Goal: Information Seeking & Learning: Learn about a topic

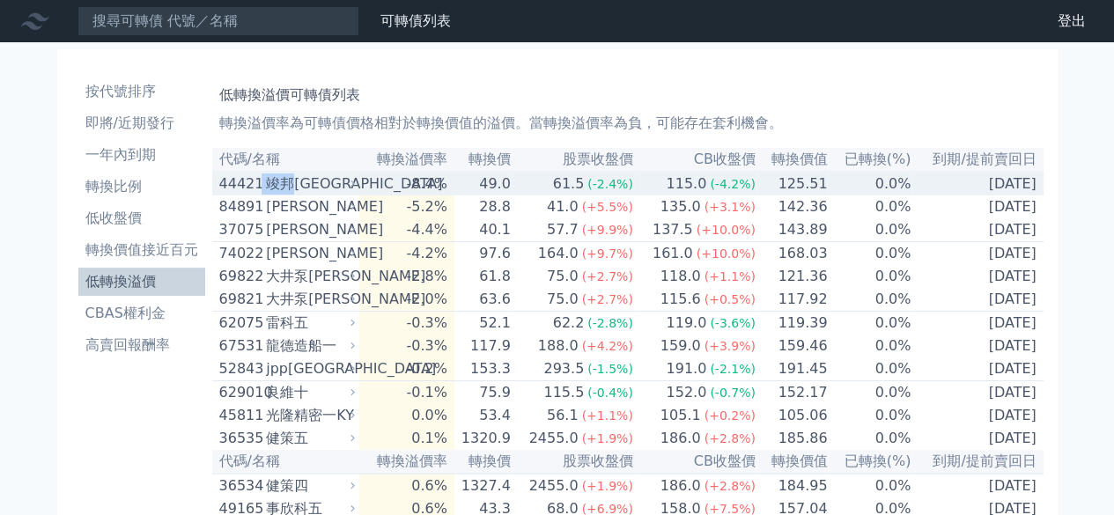
drag, startPoint x: 262, startPoint y: 186, endPoint x: 298, endPoint y: 184, distance: 35.3
click at [298, 184] on div "44421 竣邦一KY" at bounding box center [283, 183] width 129 height 21
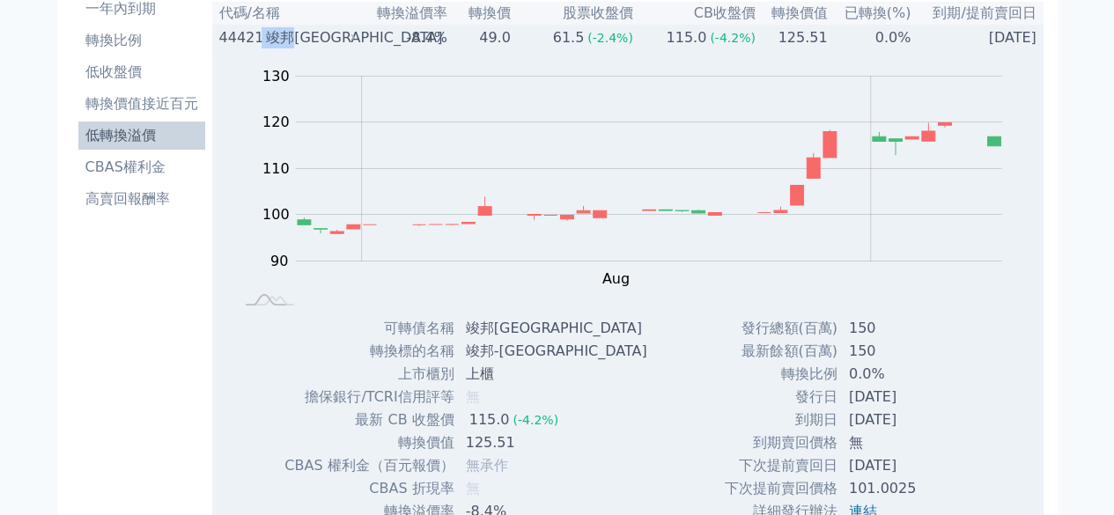
scroll to position [440, 0]
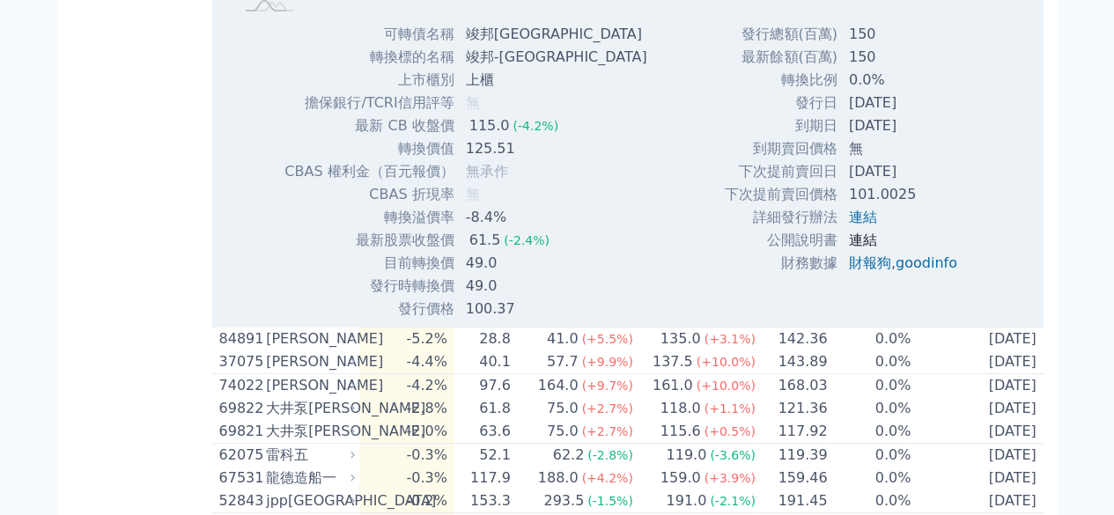
click at [857, 246] on link "連結" at bounding box center [863, 240] width 28 height 17
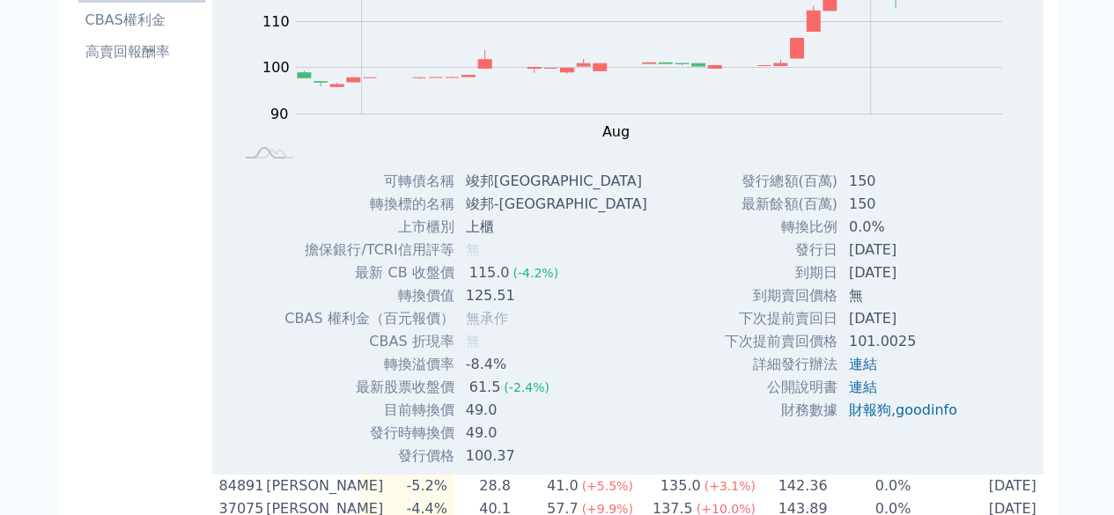
scroll to position [0, 0]
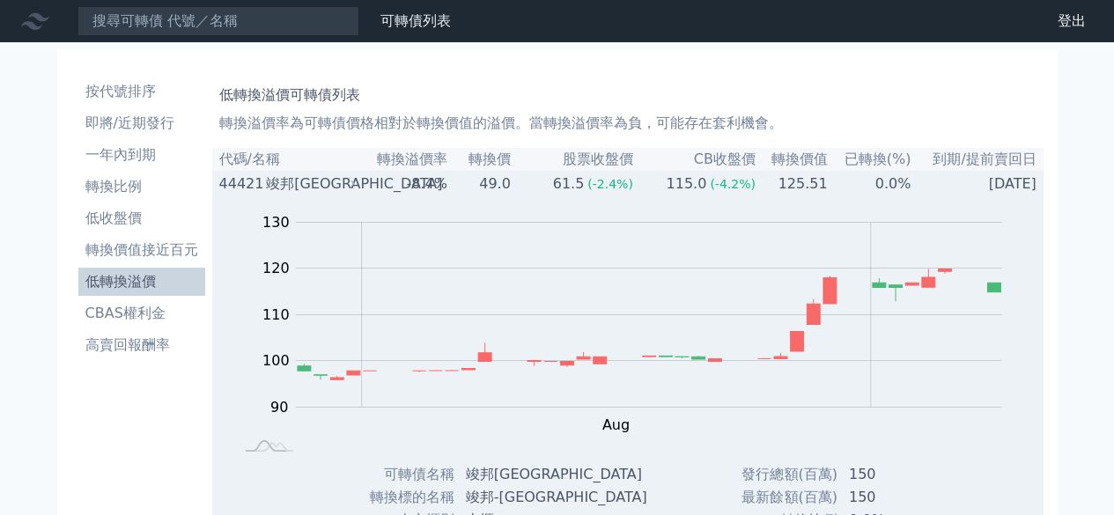
click at [334, 185] on div "竣邦[GEOGRAPHIC_DATA]" at bounding box center [308, 183] width 85 height 21
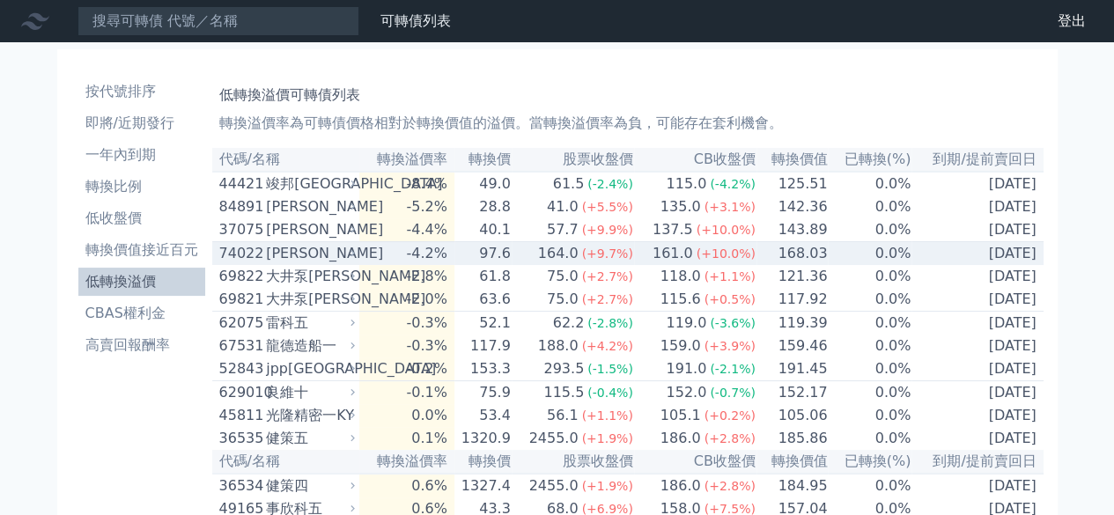
click at [467, 266] on td "97.6" at bounding box center [482, 254] width 57 height 24
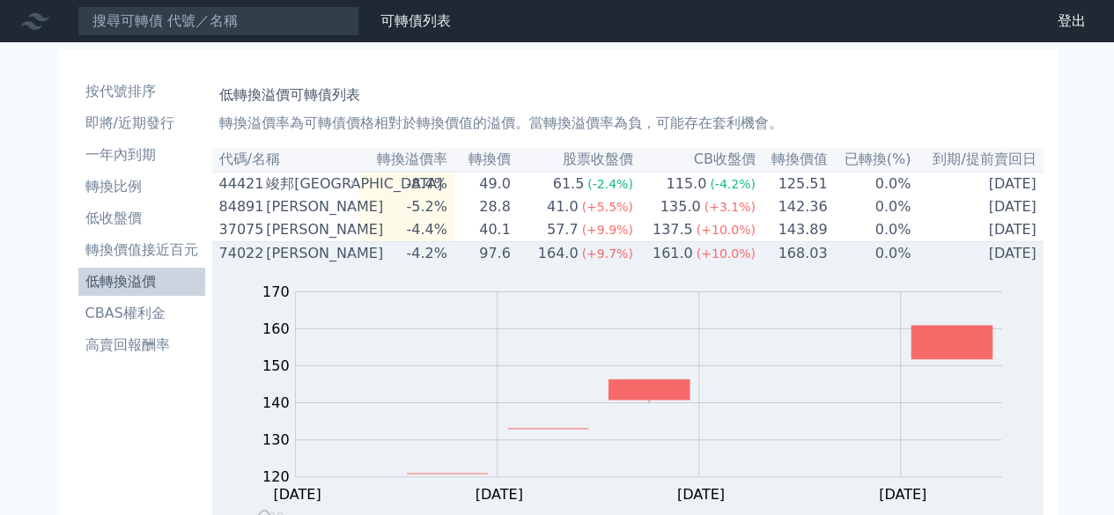
click at [467, 266] on td "97.6" at bounding box center [482, 254] width 57 height 24
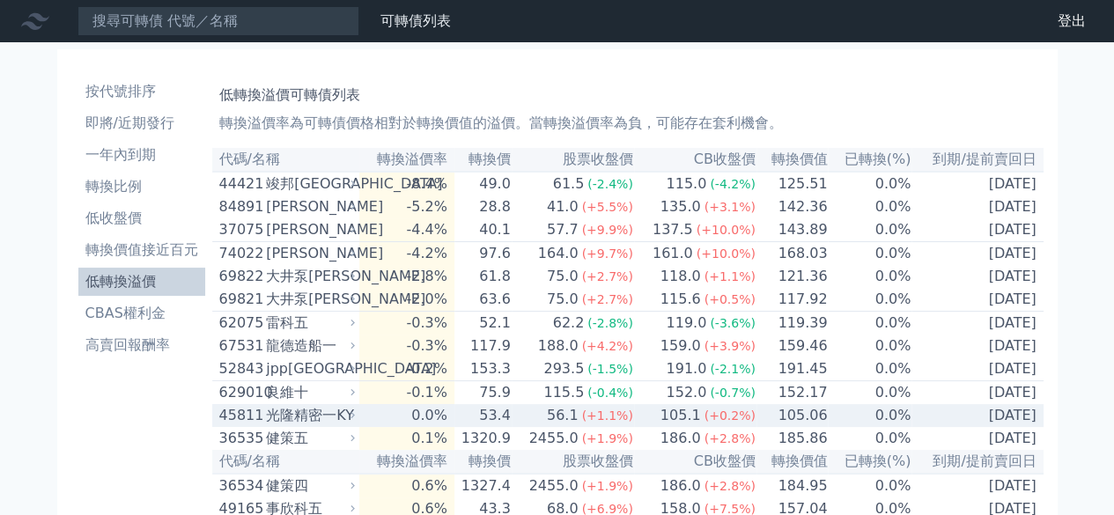
click at [512, 427] on td "53.4" at bounding box center [482, 415] width 57 height 23
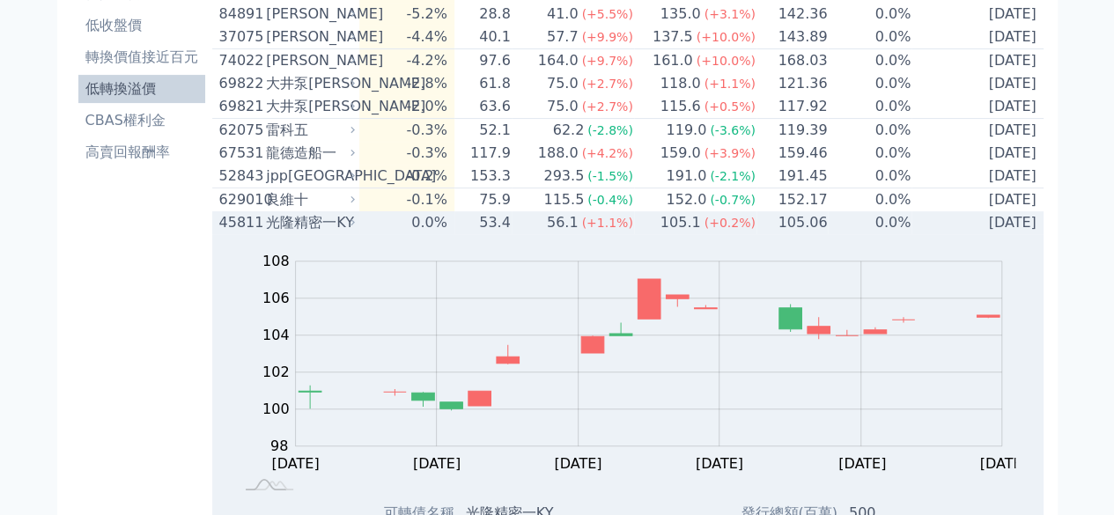
scroll to position [146, 0]
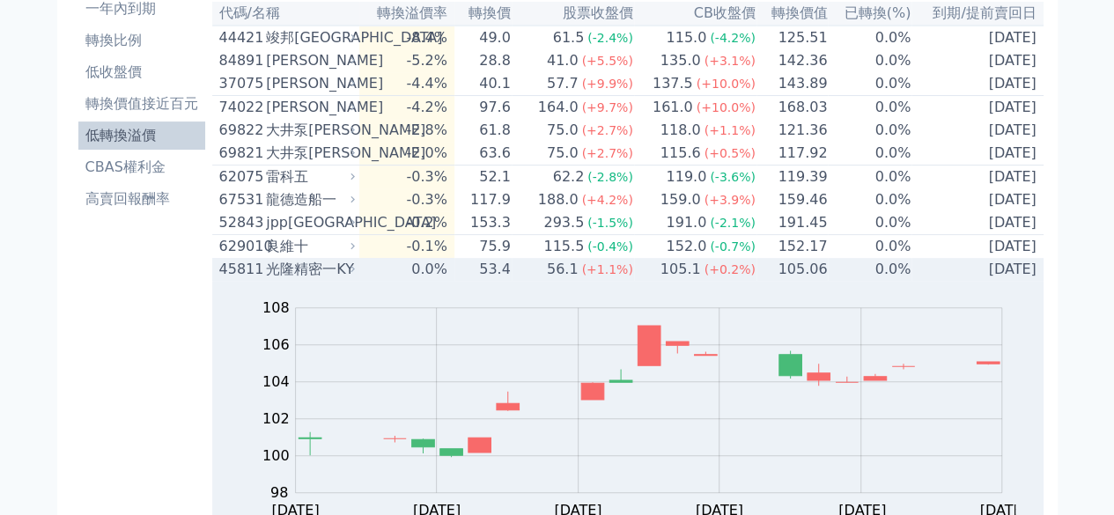
click at [550, 281] on td "56.1 (+1.1%)" at bounding box center [573, 269] width 122 height 23
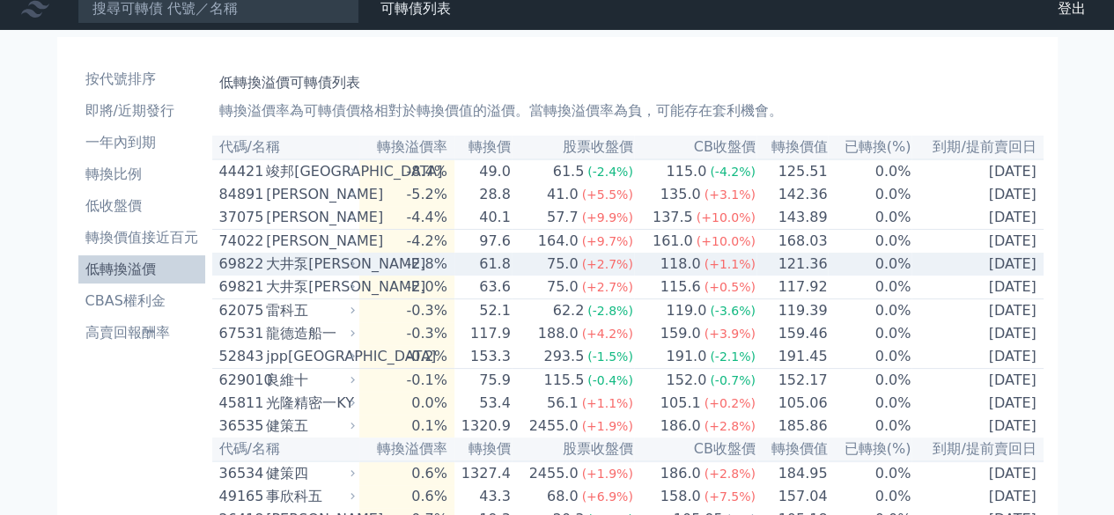
scroll to position [0, 0]
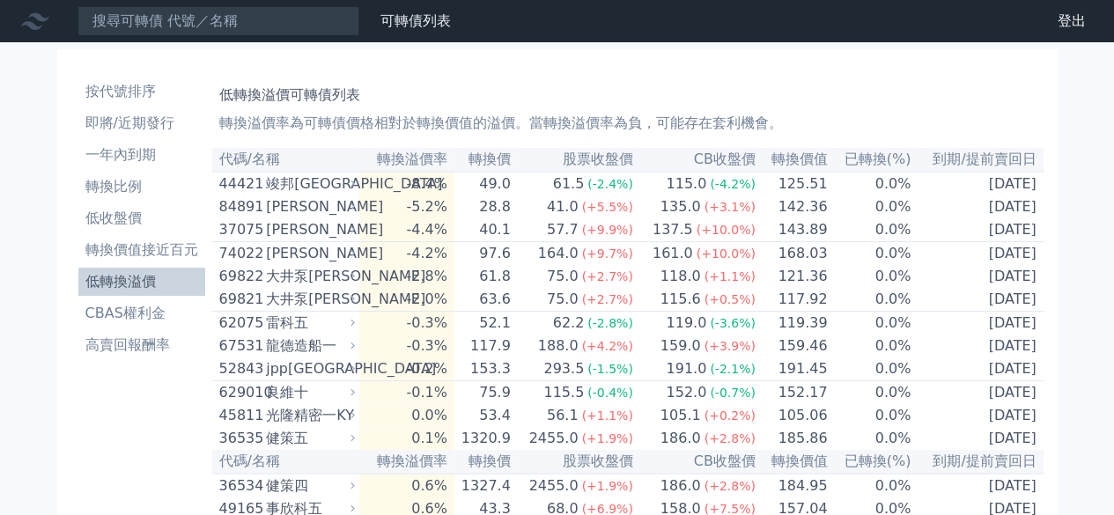
click at [866, 108] on div "低轉換溢價可轉債列表 轉換溢價率為可轉債價格相對於轉換價值的溢價。當轉換溢價率為負，可能存在套利機會。" at bounding box center [627, 105] width 817 height 56
